Goal: Task Accomplishment & Management: Complete application form

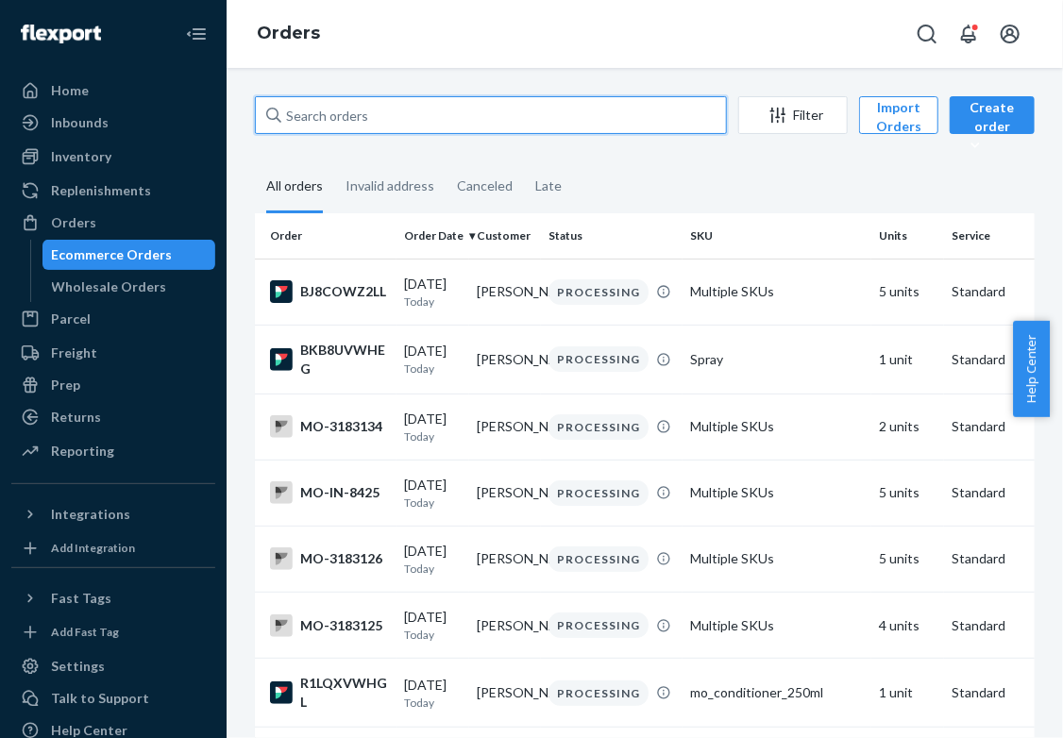
paste input "3063342"
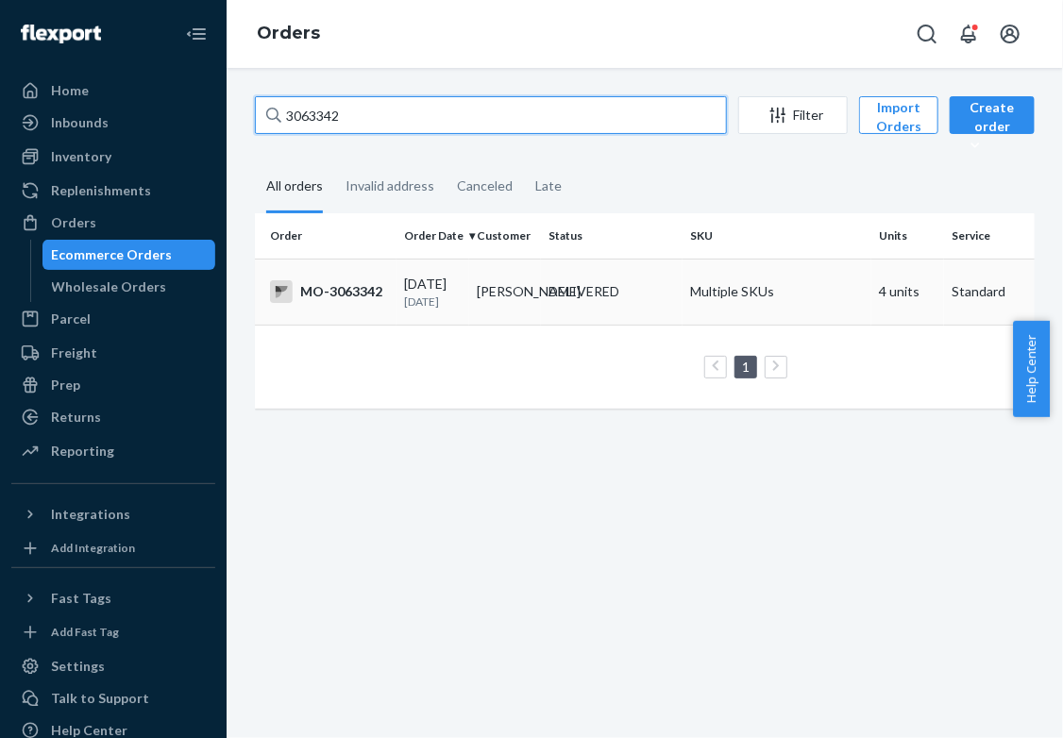
type input "3063342"
click at [431, 300] on p "[DATE]" at bounding box center [433, 301] width 58 height 16
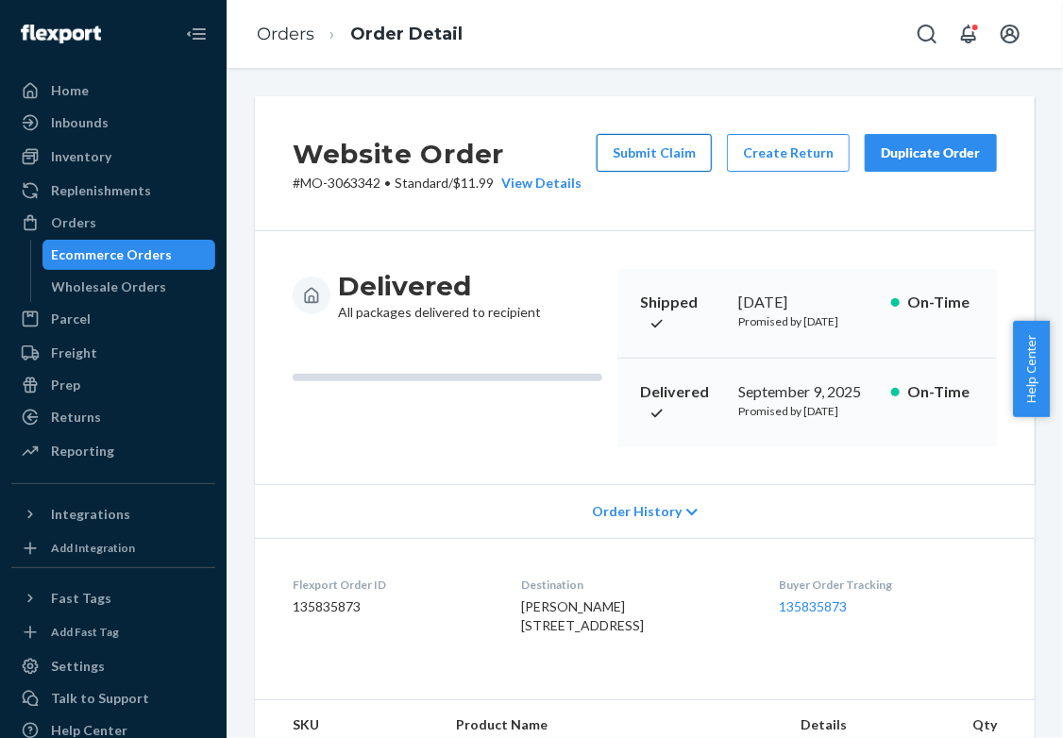
click at [685, 165] on button "Submit Claim" at bounding box center [653, 153] width 115 height 38
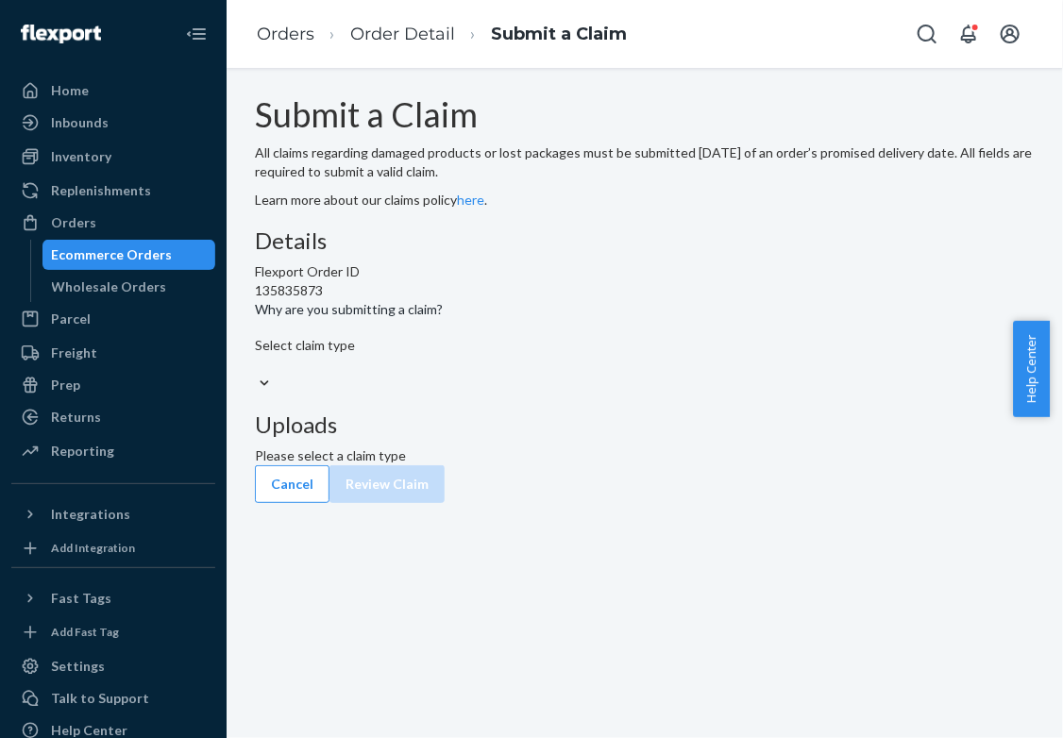
click at [509, 374] on div "Select claim type" at bounding box center [644, 355] width 779 height 38
click at [257, 374] on input "Why are you submitting a claim? Select claim type" at bounding box center [256, 364] width 2 height 19
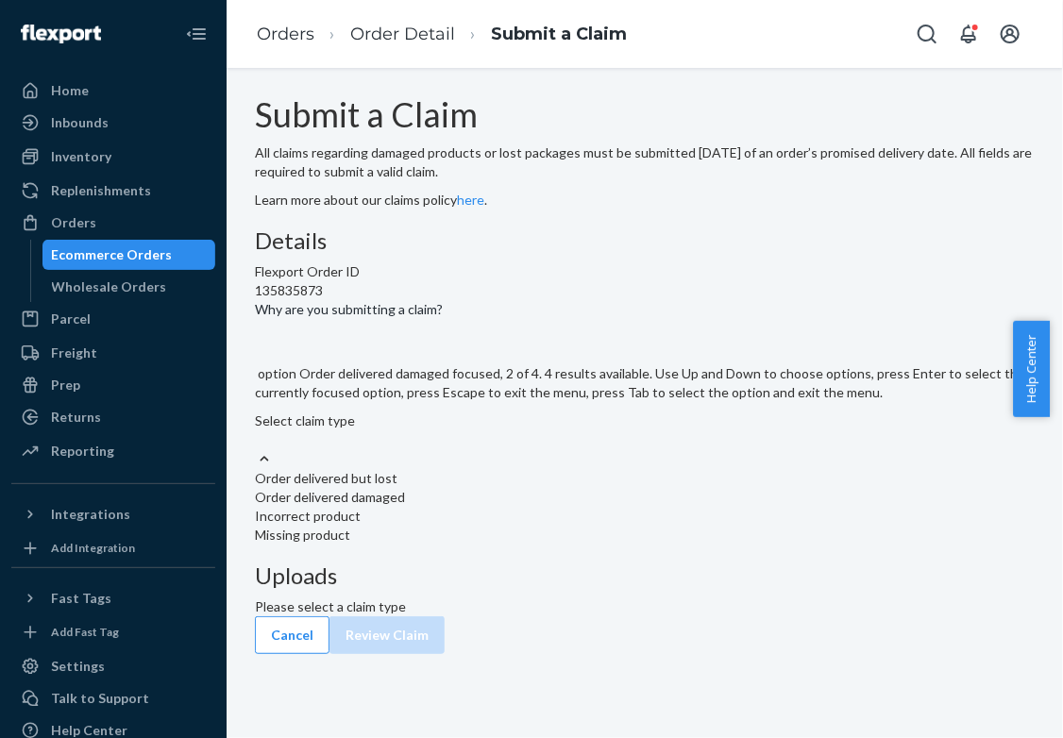
click at [453, 507] on div "Order delivered damaged" at bounding box center [644, 497] width 779 height 19
click at [257, 449] on input "Why are you submitting a claim? option Order delivered damaged focused, 2 of 4.…" at bounding box center [256, 439] width 2 height 19
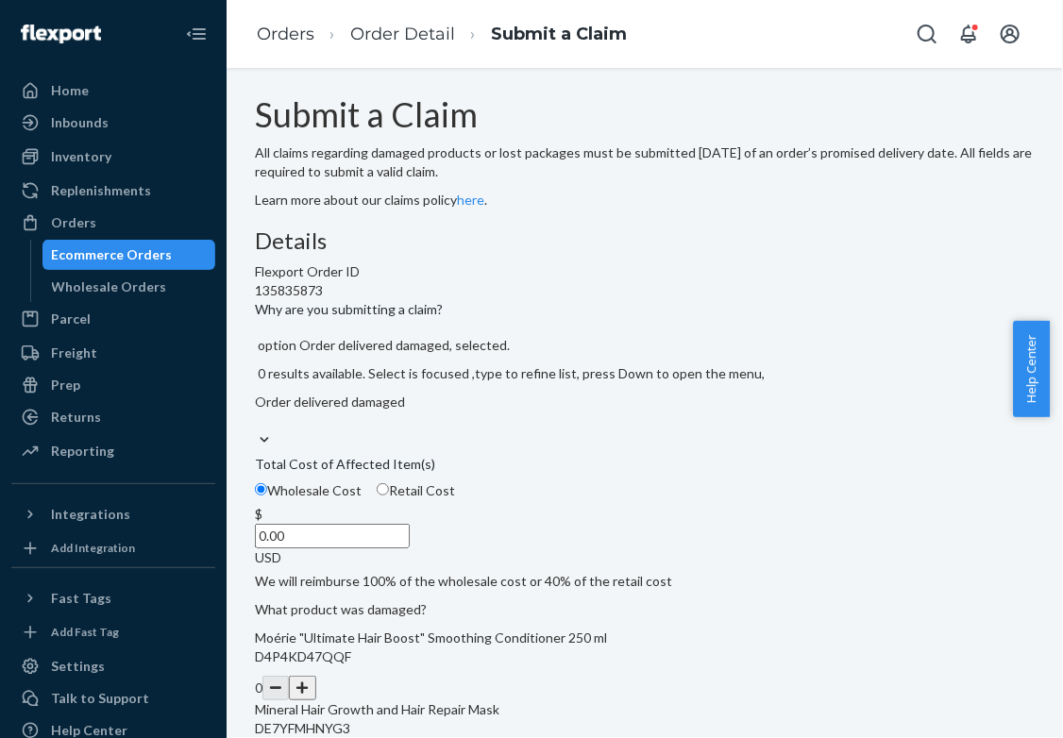
click at [455, 505] on div "Wholesale Cost Retail Cost" at bounding box center [644, 493] width 795 height 24
click at [267, 495] on input "Wholesale Cost" at bounding box center [261, 489] width 12 height 12
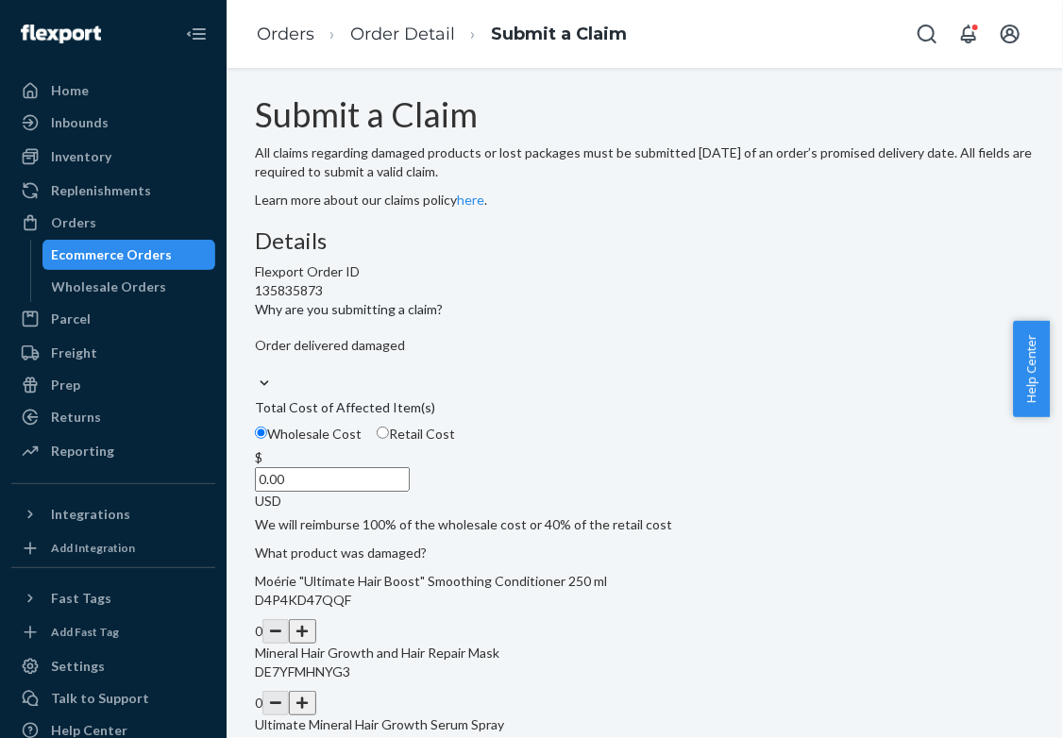
click at [455, 444] on label "Retail Cost" at bounding box center [416, 434] width 78 height 19
click at [389, 439] on input "Retail Cost" at bounding box center [383, 433] width 12 height 12
radio input "true"
radio input "false"
drag, startPoint x: 458, startPoint y: 583, endPoint x: 551, endPoint y: 610, distance: 97.1
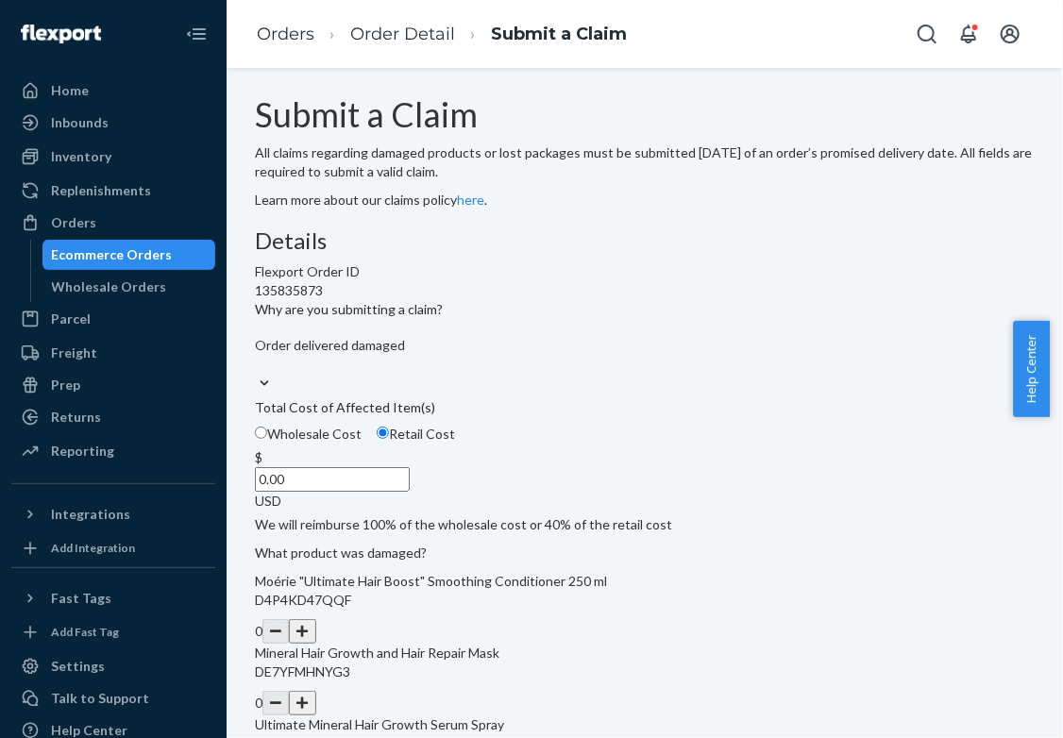
click at [551, 515] on div "Wholesale Cost Retail Cost $ 0.00 USD" at bounding box center [644, 470] width 779 height 91
type input "14.00"
drag, startPoint x: 1053, startPoint y: 411, endPoint x: 1048, endPoint y: 451, distance: 39.9
click at [1048, 451] on body "Home Inbounds Shipping Plans Problems Inventory Products Branded Packaging Repl…" at bounding box center [531, 369] width 1063 height 738
click at [1048, 451] on div "Submit a Claim All claims regarding damaged products or lost packages must be s…" at bounding box center [644, 403] width 836 height 670
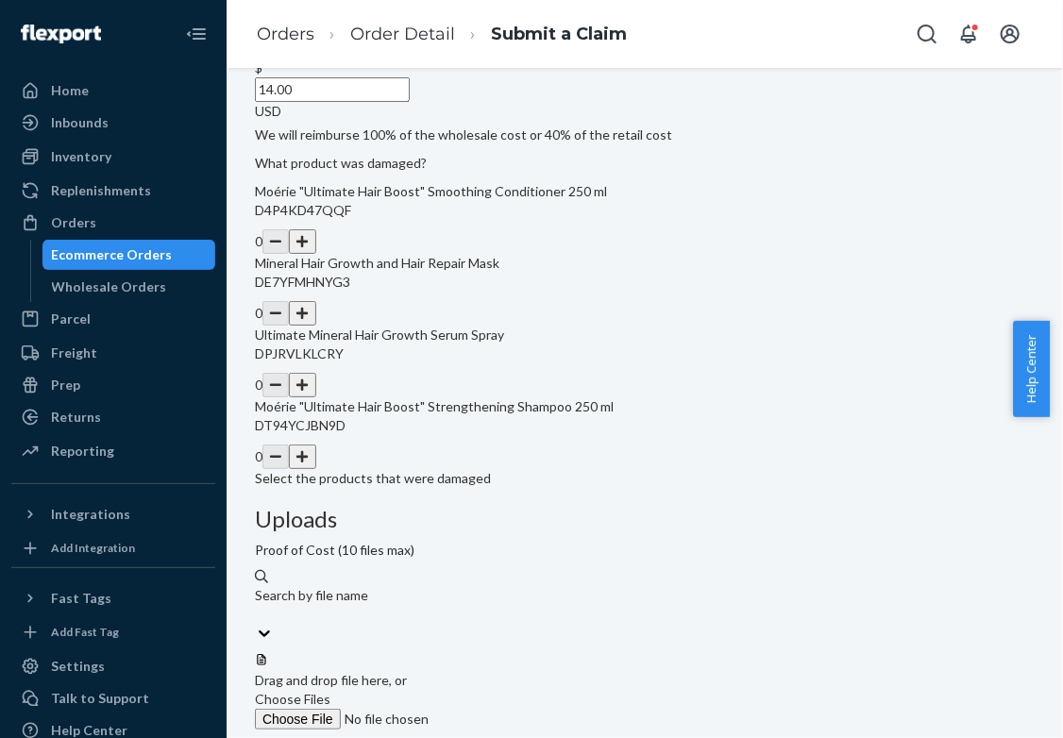
scroll to position [406, 0]
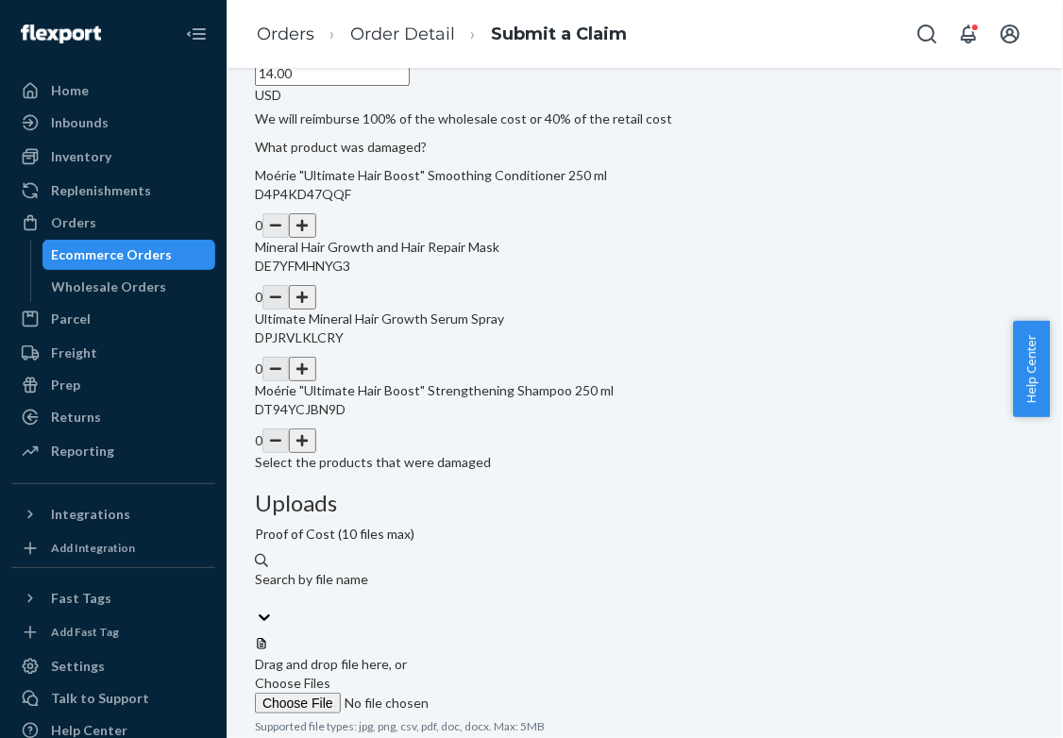
click at [315, 381] on button "button" at bounding box center [302, 369] width 26 height 25
click at [511, 674] on label "Choose Files" at bounding box center [383, 694] width 257 height 40
click at [511, 693] on input "Choose Files" at bounding box center [383, 703] width 257 height 21
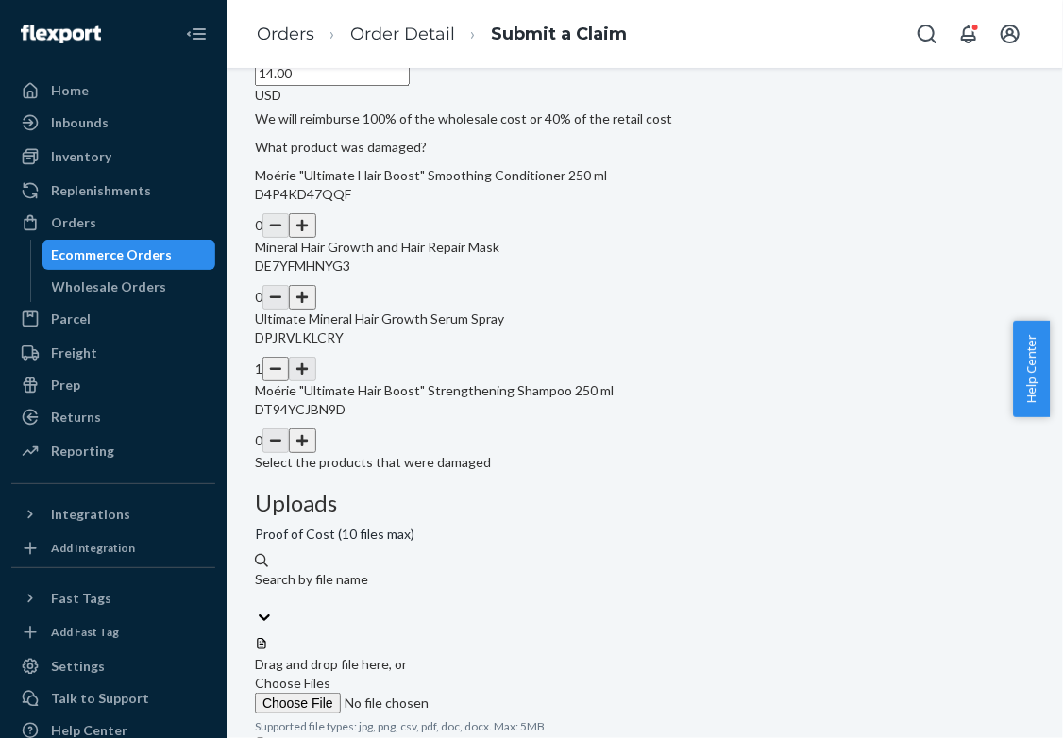
drag, startPoint x: 1060, startPoint y: 402, endPoint x: 1040, endPoint y: 542, distance: 141.1
click at [1042, 542] on body "Home Inbounds Shipping Plans Problems Inventory Products Branded Packaging Repl…" at bounding box center [531, 369] width 1063 height 738
click at [1023, 545] on div "Submit a Claim All claims regarding damaged products or lost packages must be s…" at bounding box center [645, 417] width 808 height 1454
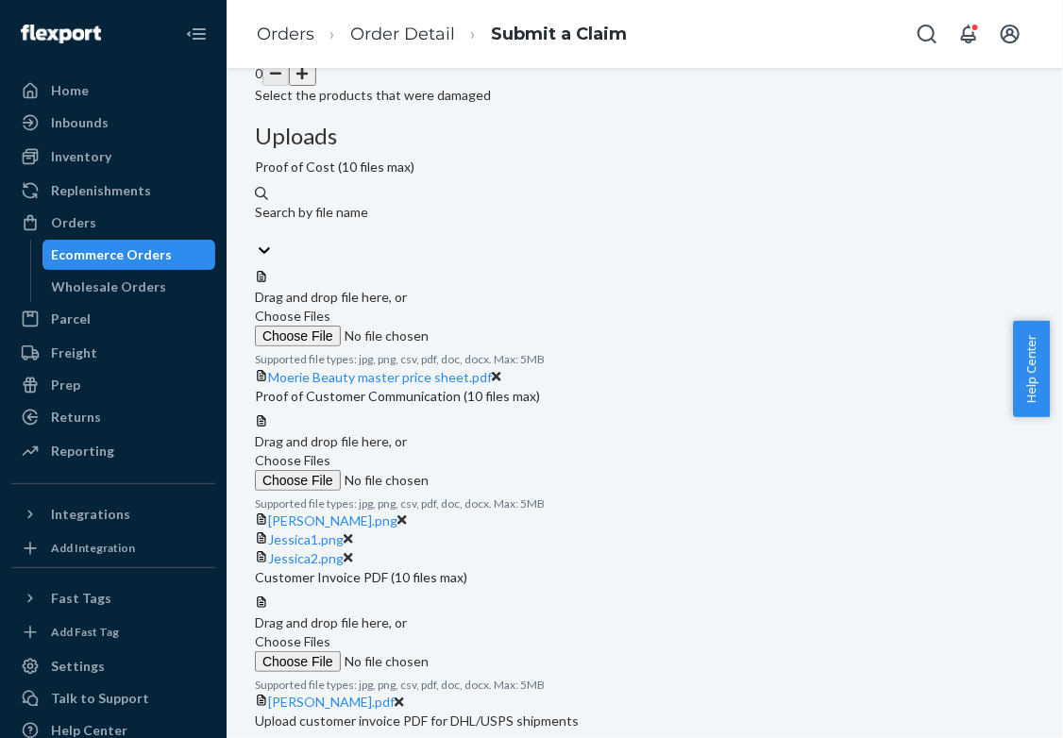
scroll to position [778, 0]
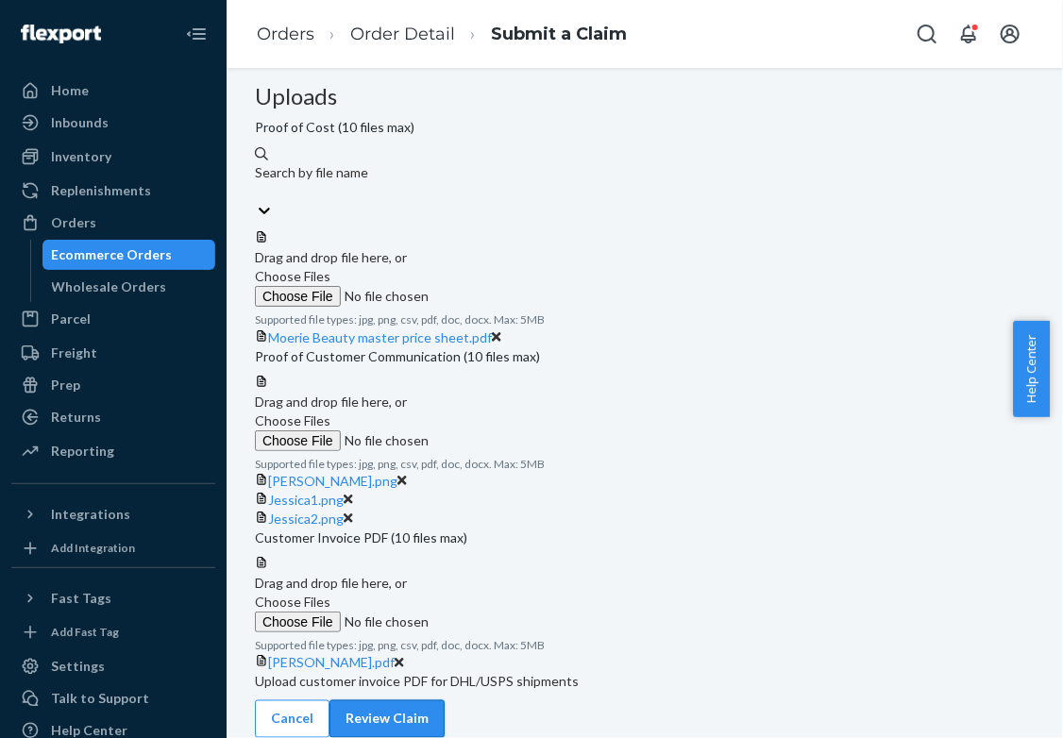
click at [444, 700] on button "Review Claim" at bounding box center [386, 719] width 115 height 38
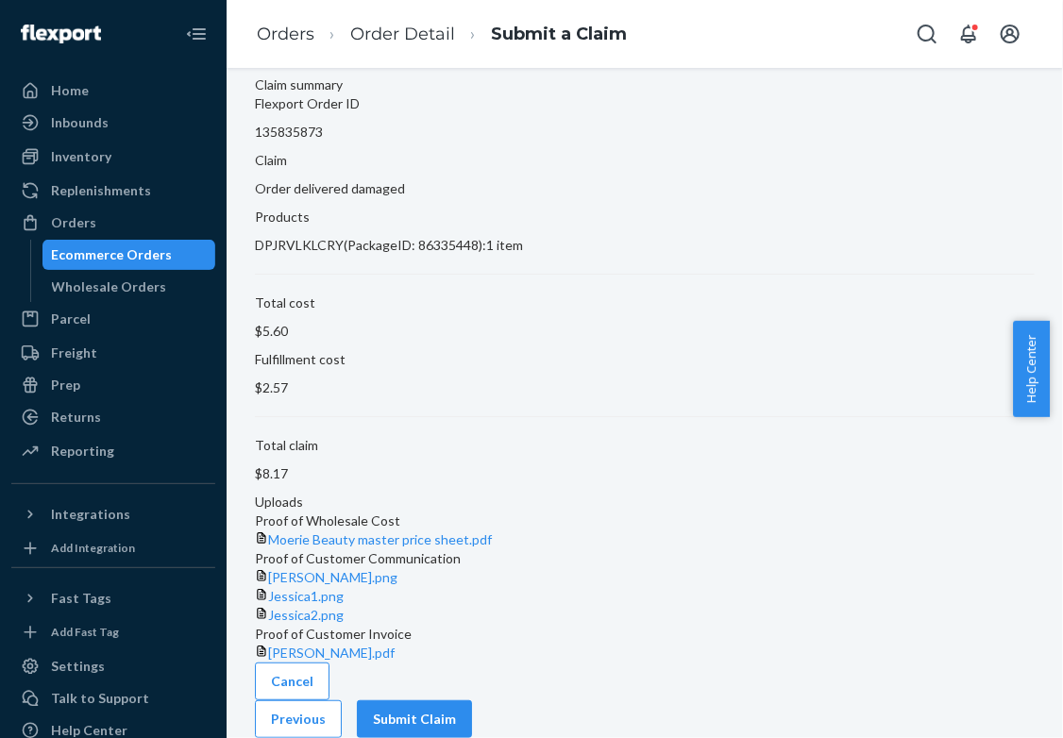
scroll to position [238, 0]
click at [472, 700] on button "Submit Claim" at bounding box center [414, 719] width 115 height 38
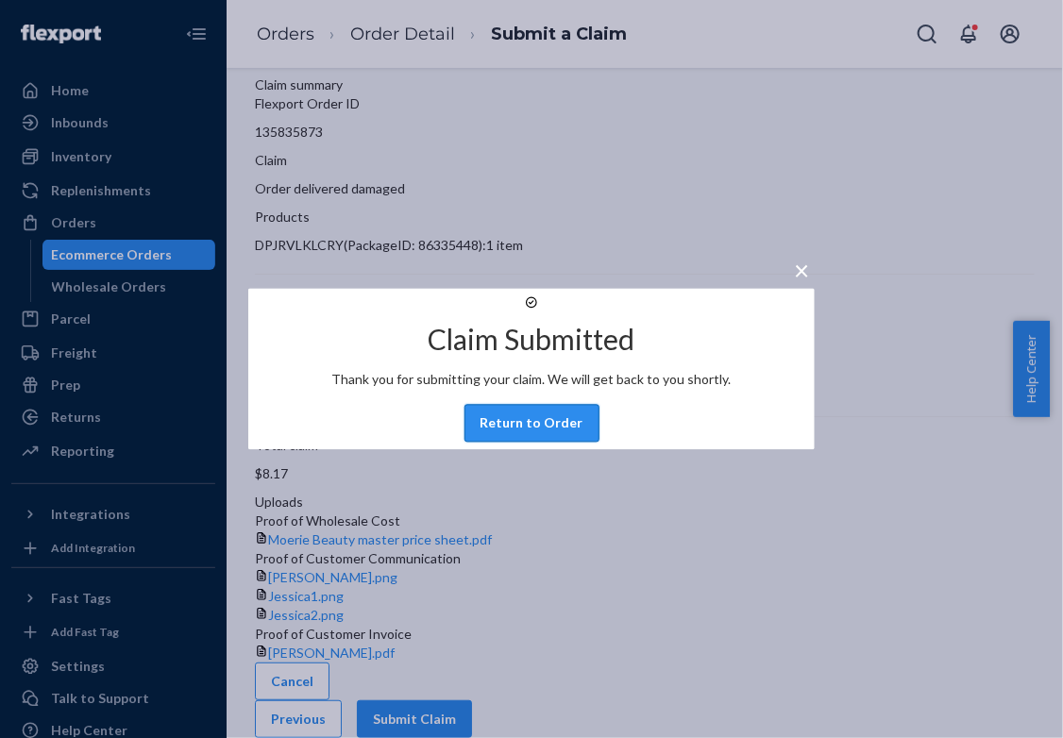
click at [509, 443] on button "Return to Order" at bounding box center [531, 424] width 135 height 38
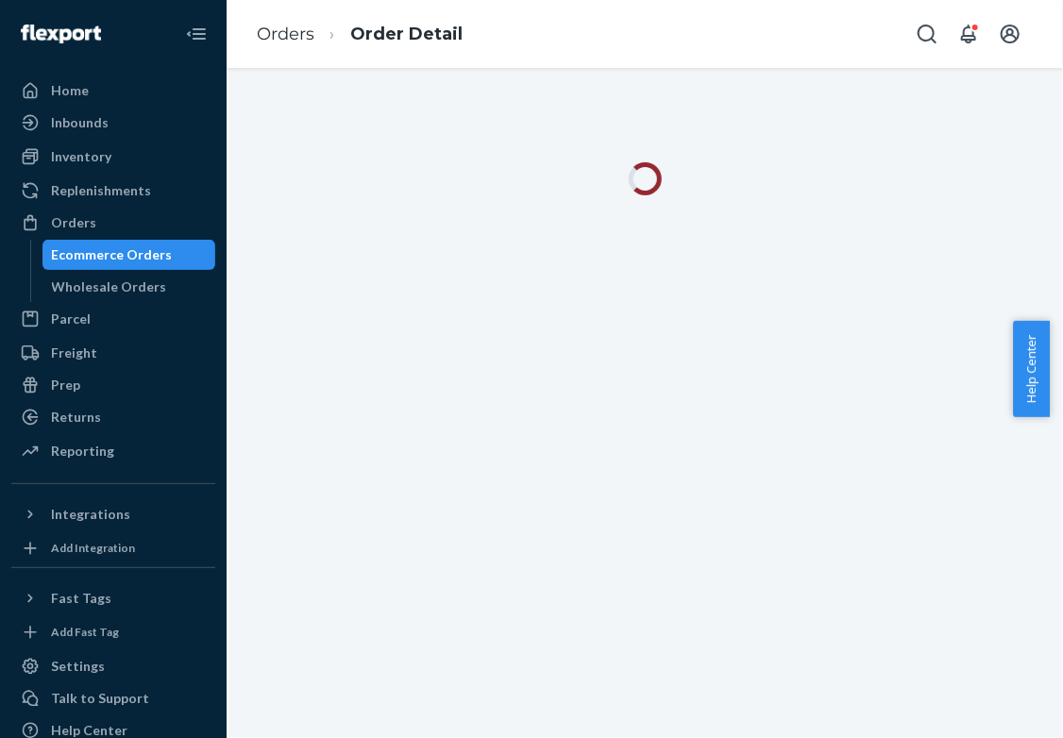
click at [174, 244] on div "Ecommerce Orders" at bounding box center [129, 255] width 170 height 26
